Goal: Task Accomplishment & Management: Complete application form

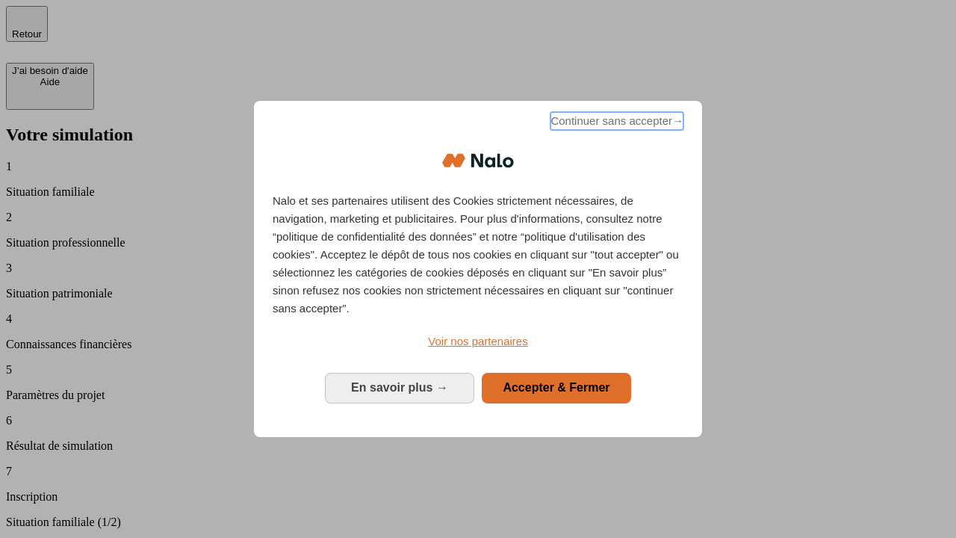
click at [616, 123] on span "Continuer sans accepter →" at bounding box center [617, 121] width 133 height 18
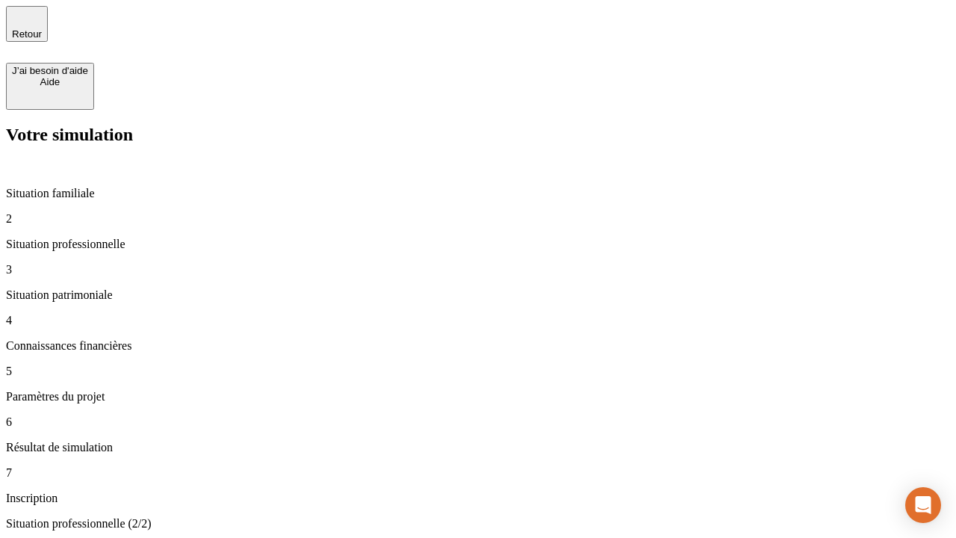
type input "30 000"
type input "1 000"
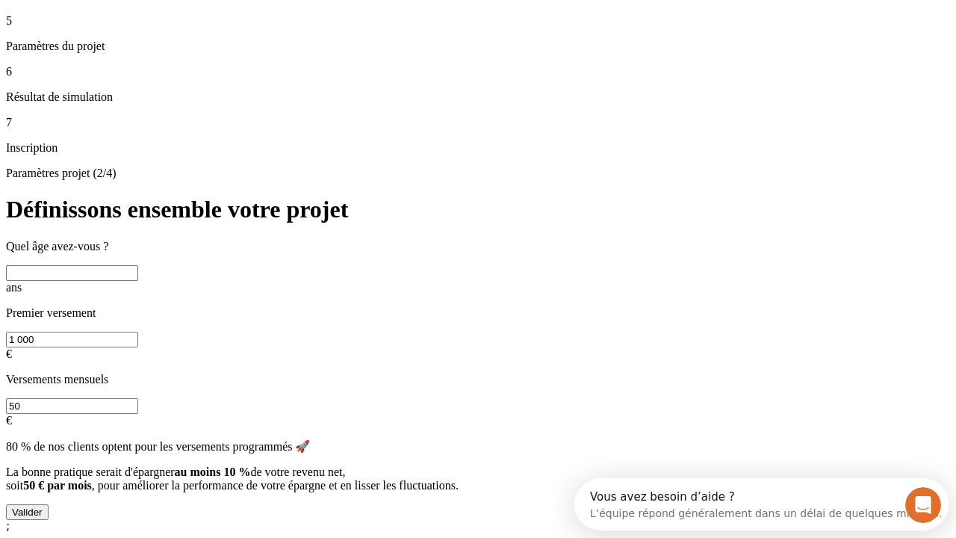
scroll to position [28, 0]
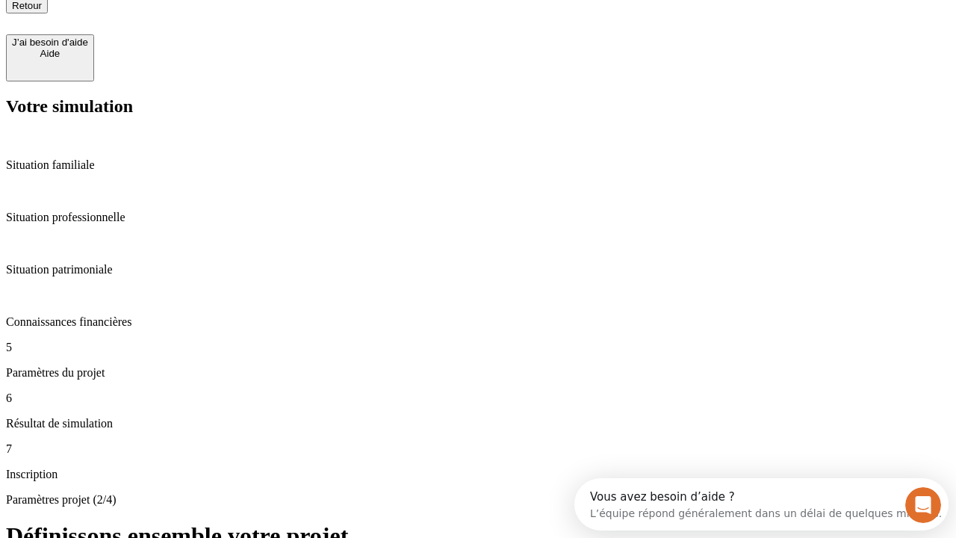
type input "40"
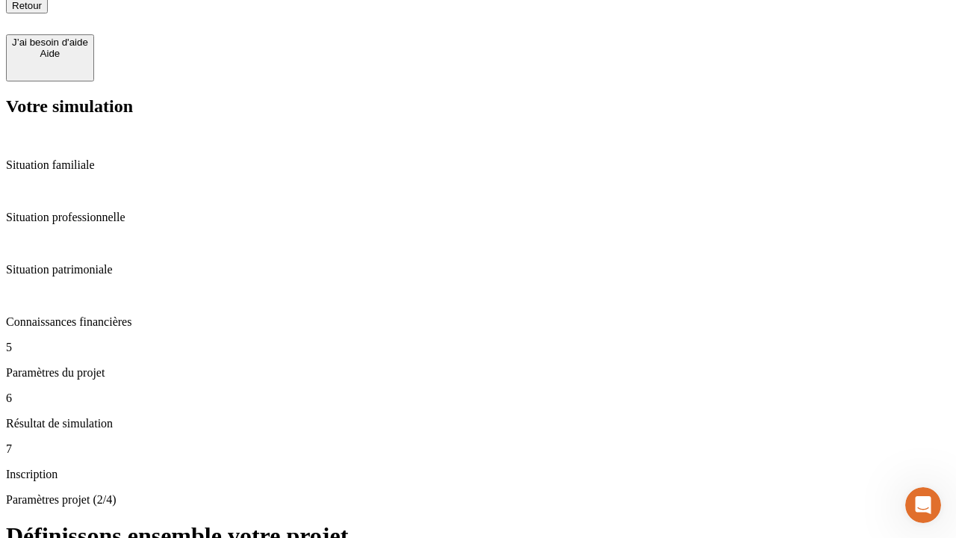
scroll to position [15, 0]
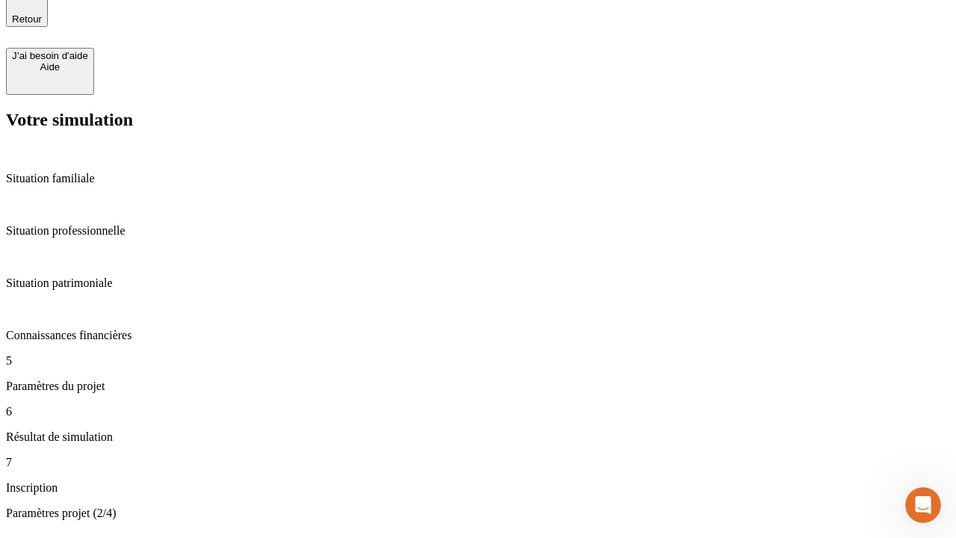
type input "200 000"
type input "640"
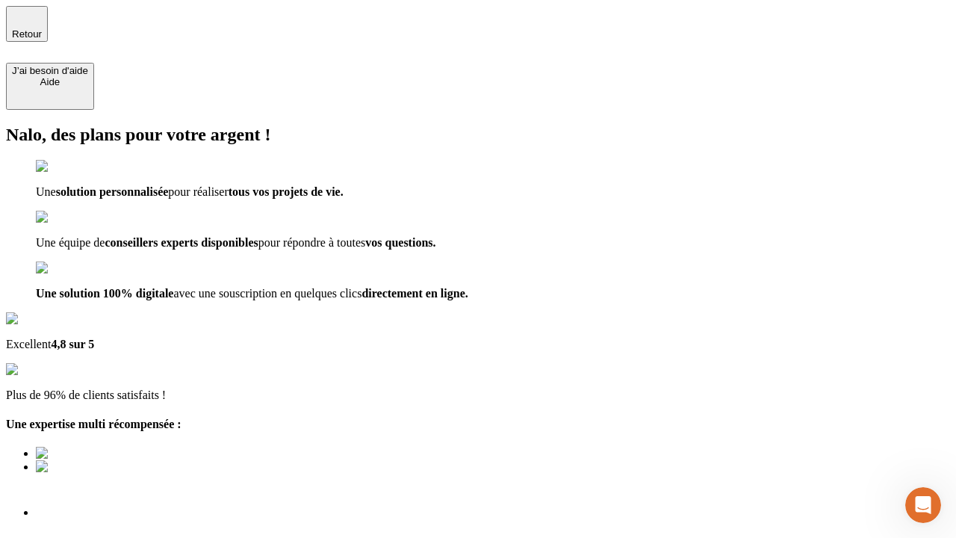
type input "[EMAIL_ADDRESS][DOMAIN_NAME]"
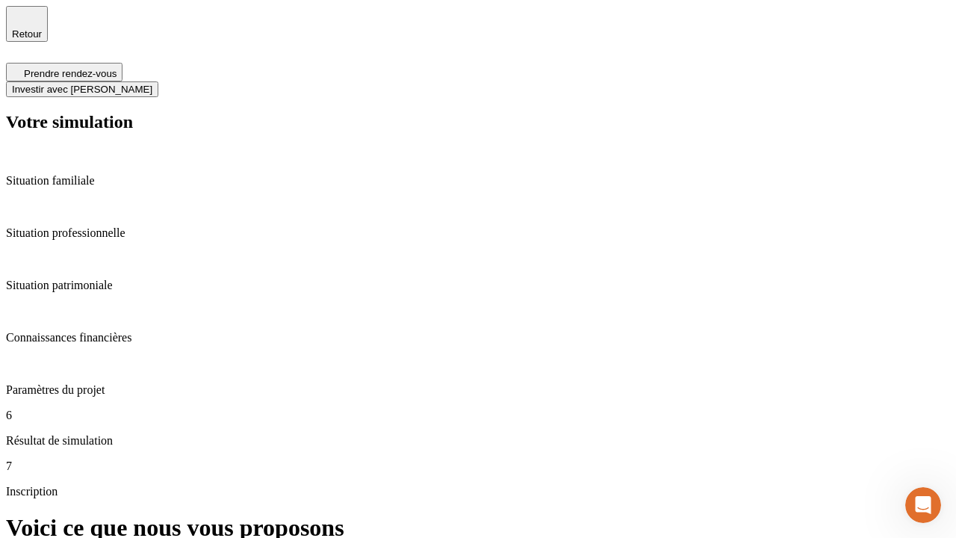
click at [152, 84] on span "Investir avec [PERSON_NAME]" at bounding box center [82, 89] width 140 height 11
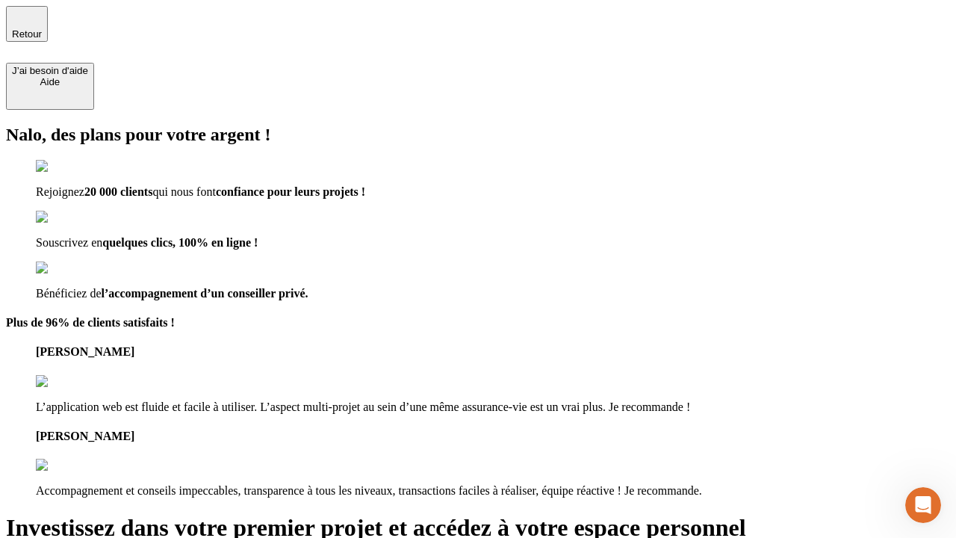
type input "[PERSON_NAME][EMAIL_ADDRESS][DOMAIN_NAME]"
